Goal: Transaction & Acquisition: Book appointment/travel/reservation

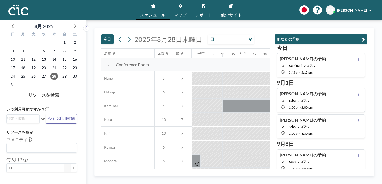
scroll to position [0, 500]
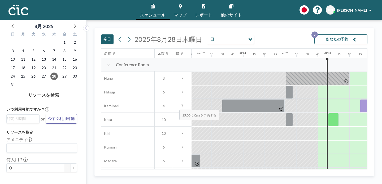
click at [328, 113] on div at bounding box center [333, 119] width 11 height 13
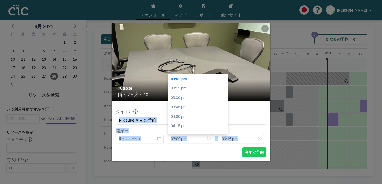
drag, startPoint x: 203, startPoint y: 131, endPoint x: 211, endPoint y: 139, distance: 11.5
click at [211, 139] on form "タイトル 開始日 8月 28, 2025 開始 03:00 pm 03:00 pm 03:15 pm 03:30 pm 03:45 pm 04:00 pm 0…" at bounding box center [191, 132] width 159 height 60
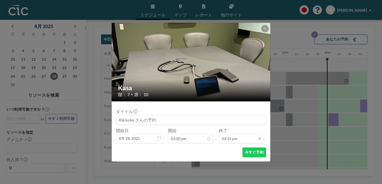
drag, startPoint x: 214, startPoint y: 137, endPoint x: 219, endPoint y: 132, distance: 7.5
click at [218, 133] on form "タイトル 開始日 8月 28, 2025 開始 03:00 pm 03:00 pm 03:15 pm 03:30 pm 03:45 pm 04:00 pm 0…" at bounding box center [191, 132] width 159 height 60
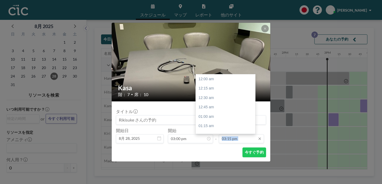
scroll to position [516, 0]
drag, startPoint x: 229, startPoint y: 125, endPoint x: 231, endPoint y: 115, distance: 9.8
copy body "今すぐ予約"
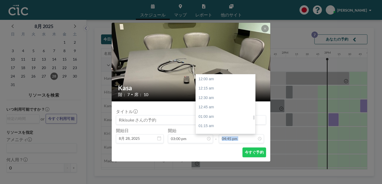
type input "05:00 pm"
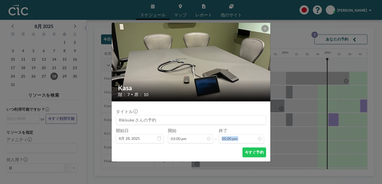
drag, startPoint x: 215, startPoint y: 79, endPoint x: 203, endPoint y: 107, distance: 30.4
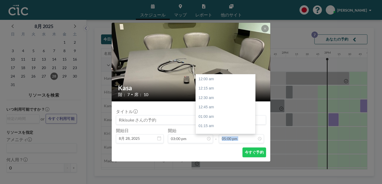
scroll to position [576, 0]
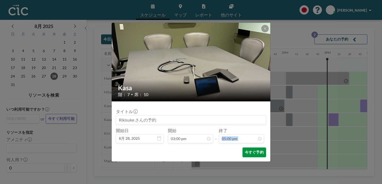
click at [242, 148] on button "今すぐ予約" at bounding box center [254, 153] width 24 height 10
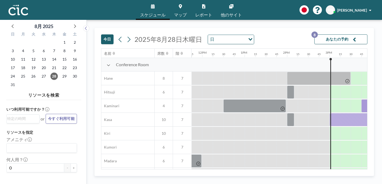
scroll to position [0, 500]
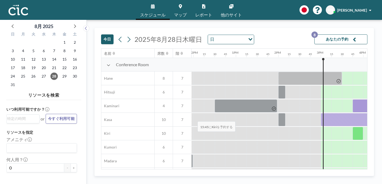
scroll to position [0, 508]
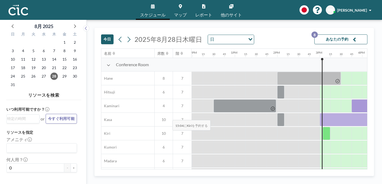
click at [323, 127] on div at bounding box center [327, 133] width 8 height 13
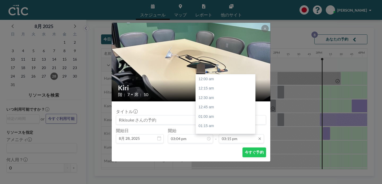
scroll to position [516, 0]
click at [210, 162] on div "04:00 pm" at bounding box center [227, 167] width 62 height 10
type input "04:00 pm"
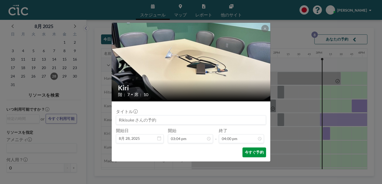
scroll to position [542, 0]
click at [242, 148] on button "今すぐ予約" at bounding box center [254, 153] width 24 height 10
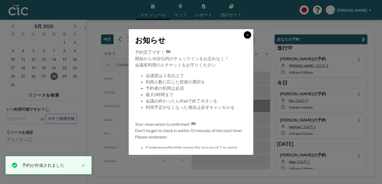
click at [246, 37] on icon at bounding box center [247, 34] width 3 height 3
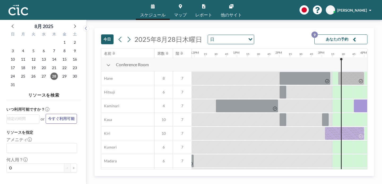
scroll to position [0, 508]
